Goal: Task Accomplishment & Management: Manage account settings

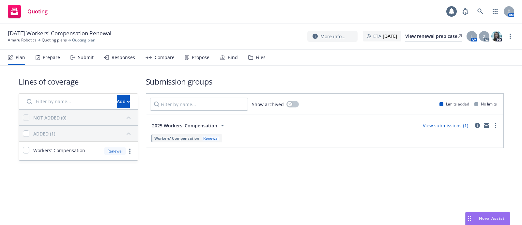
click at [260, 55] on div "Files" at bounding box center [261, 57] width 10 height 5
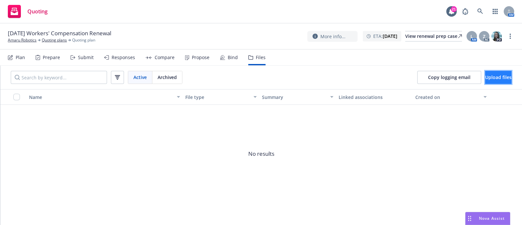
click at [485, 79] on span "Upload files" at bounding box center [498, 77] width 26 height 6
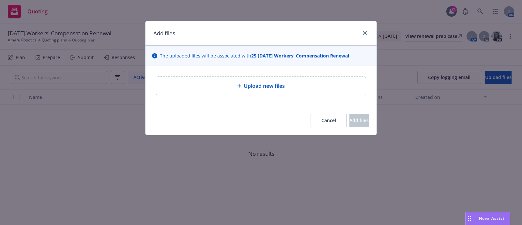
click at [326, 88] on div "Upload new files" at bounding box center [261, 86] width 199 height 8
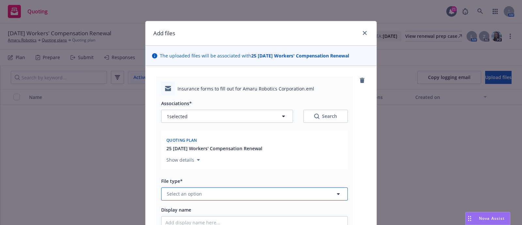
click at [182, 190] on span "Select an option" at bounding box center [184, 193] width 35 height 7
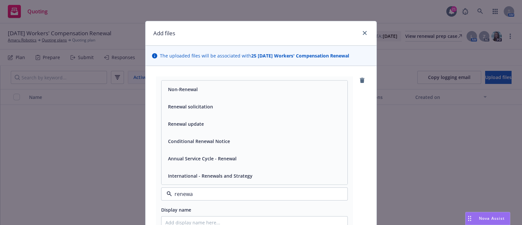
type input "renewal"
click at [210, 108] on div "Renewal solicitation" at bounding box center [254, 106] width 178 height 9
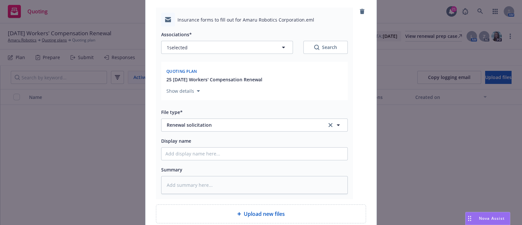
scroll to position [73, 0]
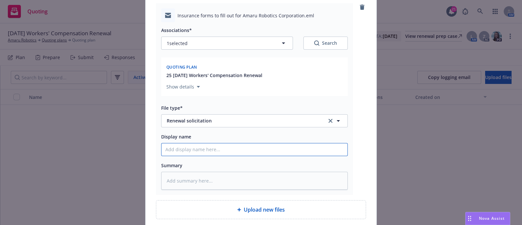
click at [262, 147] on input "Display name" at bounding box center [255, 149] width 186 height 12
paste input "[TERM] [POLICY TYPE] Renewal Solicit EM to INSD"
type textarea "x"
type input "[TERM] [POLICY TYPE] Renewal Solicit EM to INSD"
drag, startPoint x: 210, startPoint y: 146, endPoint x: 150, endPoint y: 140, distance: 60.0
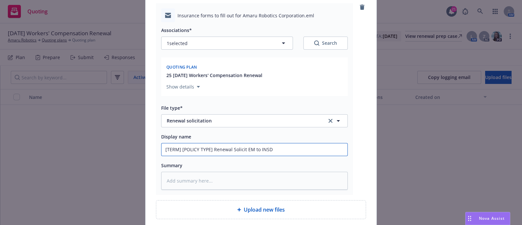
click at [150, 140] on div "Insurance forms to fill out for Amaru Robotics Corporation.eml Associations* 1 …" at bounding box center [261, 111] width 231 height 236
type textarea "x"
type input "20Renewal Solicit EM to INSD"
type textarea "x"
type input "2025Renewal Solicit EM to INSD"
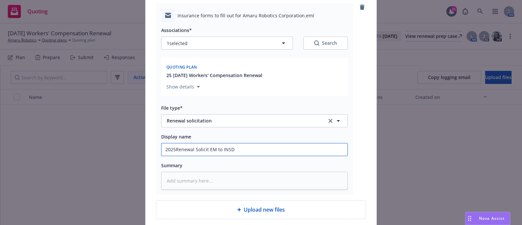
type textarea "x"
type input "2025 Renewal Solicit EM to INSD"
type textarea "x"
type input "2025 -[PERSON_NAME] EM to INSD"
type textarea "x"
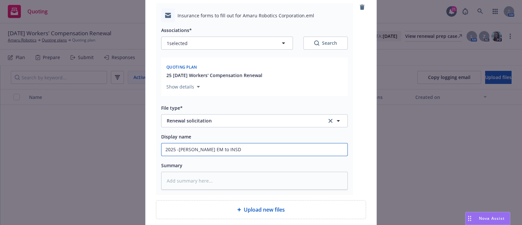
type input "2025 - [PERSON_NAME] EM to INSD"
type textarea "x"
type input "2025 - 2Renewal Solicit EM to INSD"
type textarea "x"
type input "2025 - 20Renewal Solicit EM to INSD"
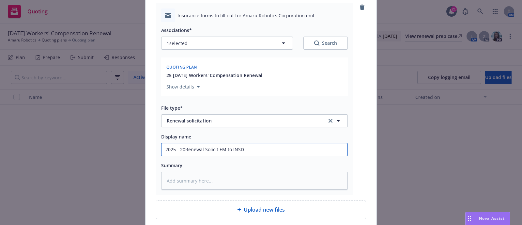
type textarea "x"
type input "2025 - 202Renewal Solicit EM to INSD"
type textarea "x"
type input "2025 - 2026Renewal Solicit EM to INSD"
type textarea "x"
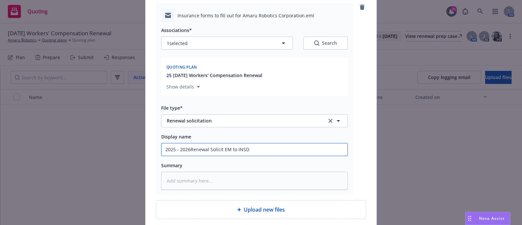
type input "[DATE] - [DATE] Renewal Solicit EM to INSD"
type textarea "x"
type input "[DATE] - [DATE] WRenewal Solicit EM to INSD"
type textarea "x"
type input "[DATE] - [DATE] WCRenewal Solicit EM to INSD"
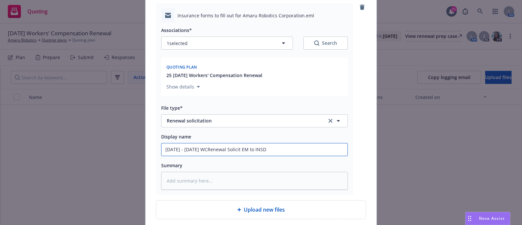
type textarea "x"
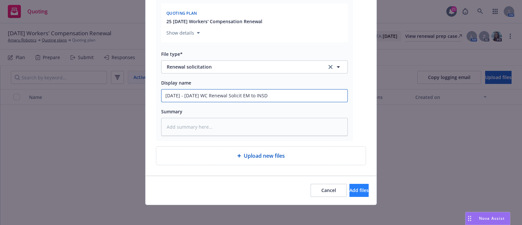
type input "[DATE] - [DATE] WC Renewal Solicit EM to INSD"
click at [350, 192] on button "Add files" at bounding box center [359, 190] width 19 height 13
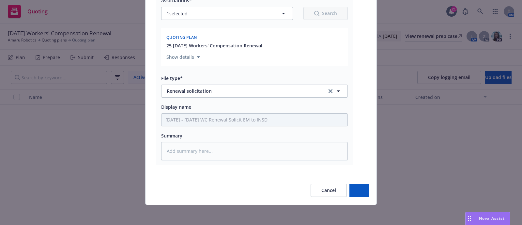
type textarea "x"
